Goal: Information Seeking & Learning: Understand process/instructions

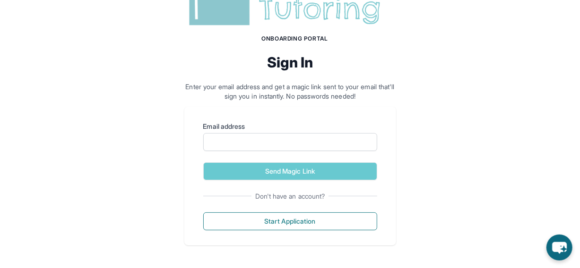
scroll to position [189, 0]
click at [356, 133] on input "Email address" at bounding box center [290, 142] width 174 height 18
type input "**********"
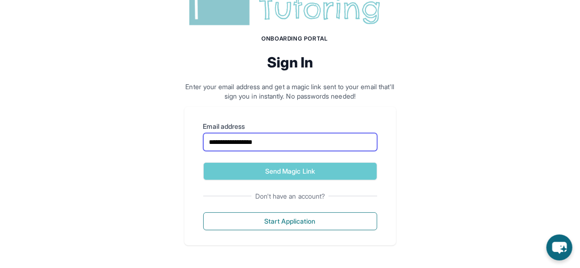
click at [203, 163] on button "Send Magic Link" at bounding box center [290, 172] width 174 height 18
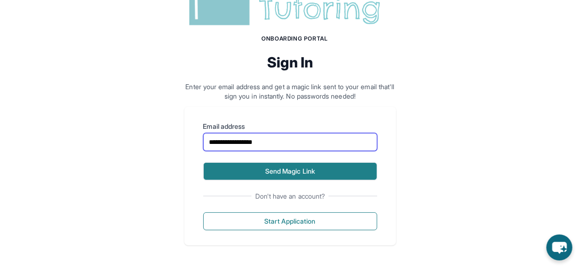
scroll to position [254, 0]
click at [309, 173] on button "Send Magic Link" at bounding box center [290, 172] width 174 height 18
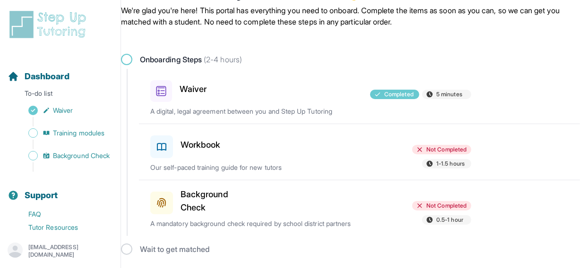
scroll to position [142, 0]
click at [104, 138] on span "Training modules" at bounding box center [79, 133] width 52 height 9
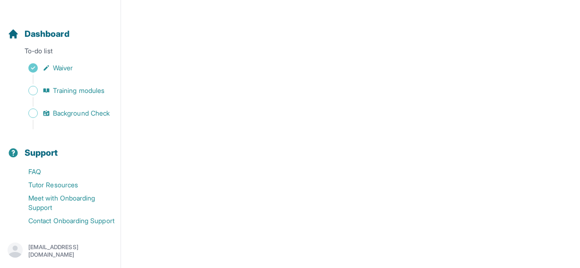
scroll to position [59, 0]
click at [104, 95] on span "Training modules" at bounding box center [79, 90] width 52 height 9
click at [106, 120] on link "Background Check" at bounding box center [64, 113] width 113 height 13
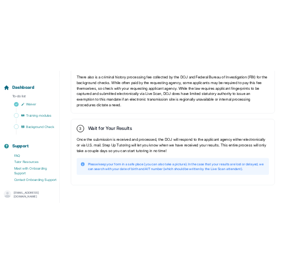
scroll to position [201, 0]
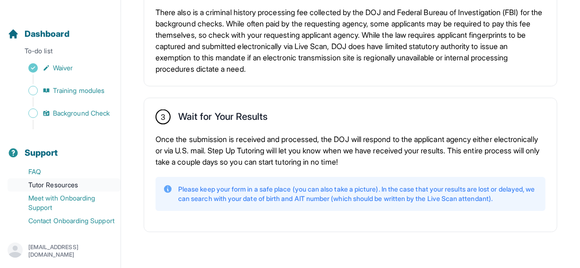
click at [104, 179] on link "Tutor Resources" at bounding box center [64, 185] width 113 height 13
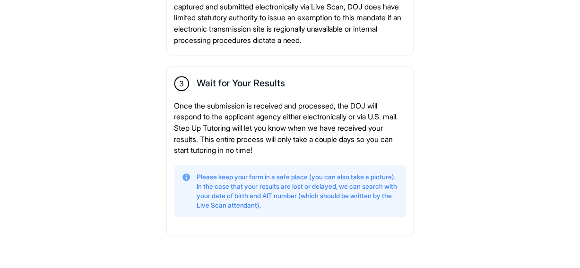
scroll to position [197, 0]
